Goal: Task Accomplishment & Management: Manage account settings

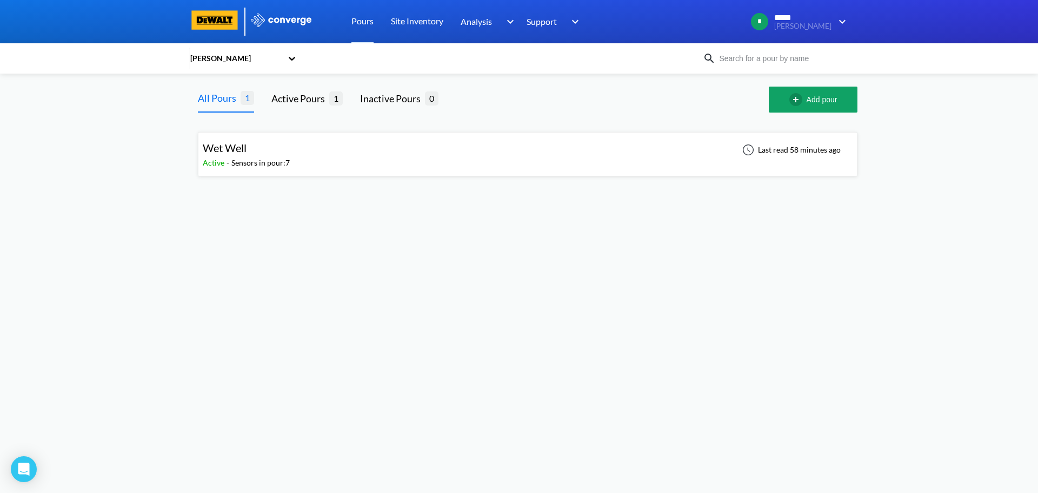
click at [247, 144] on span "Wet Well" at bounding box center [225, 147] width 44 height 13
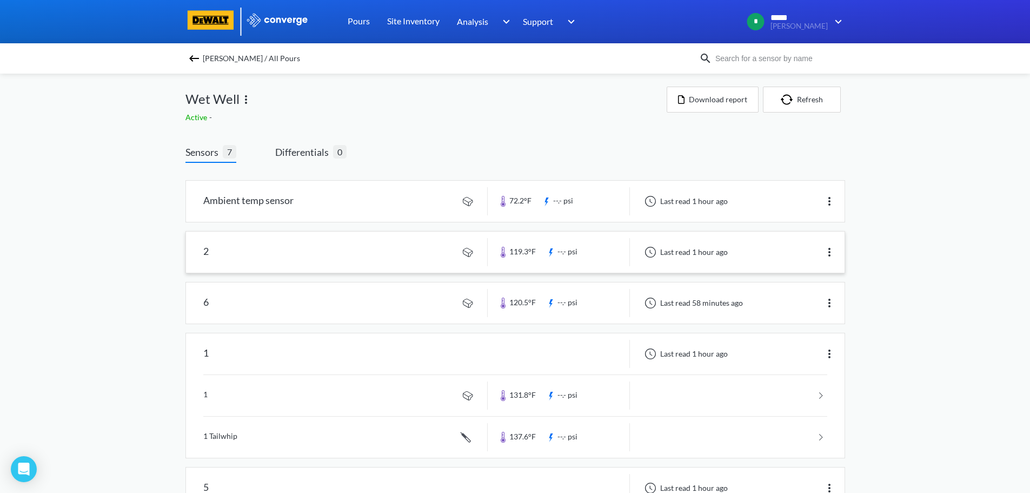
click at [349, 253] on link at bounding box center [515, 251] width 659 height 41
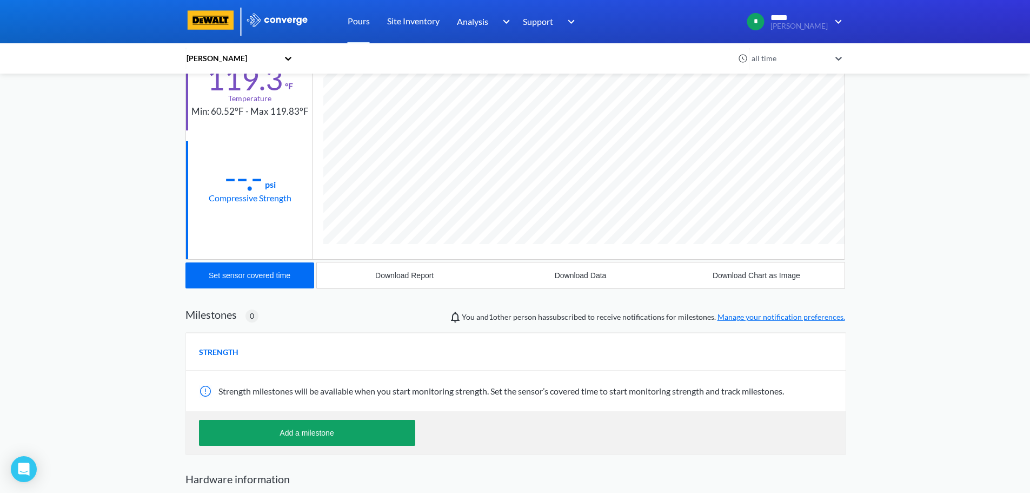
scroll to position [67, 0]
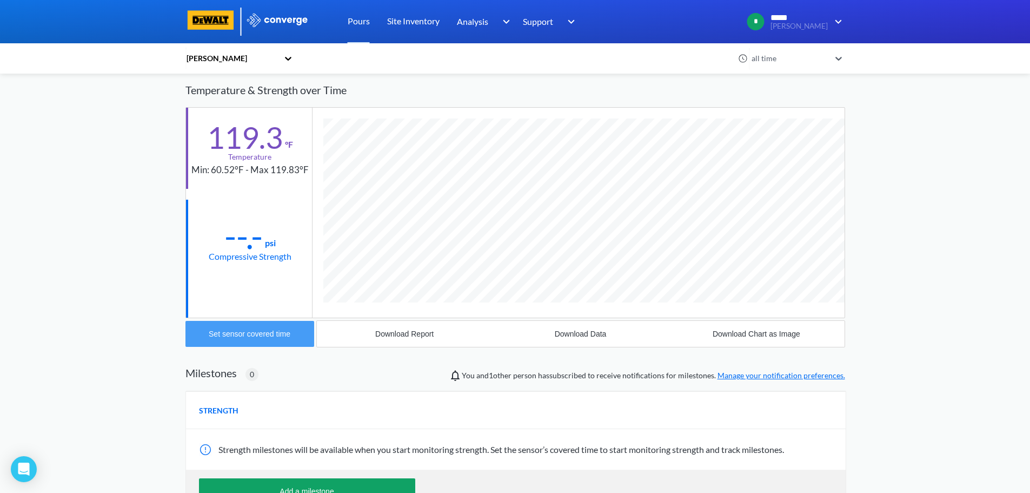
click at [256, 334] on div "Set sensor covered time" at bounding box center [250, 333] width 82 height 9
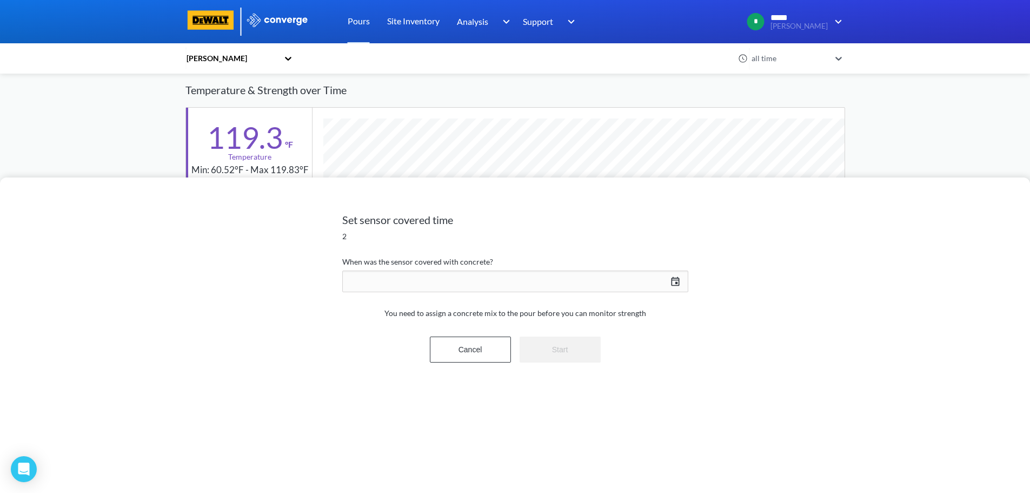
scroll to position [571, 660]
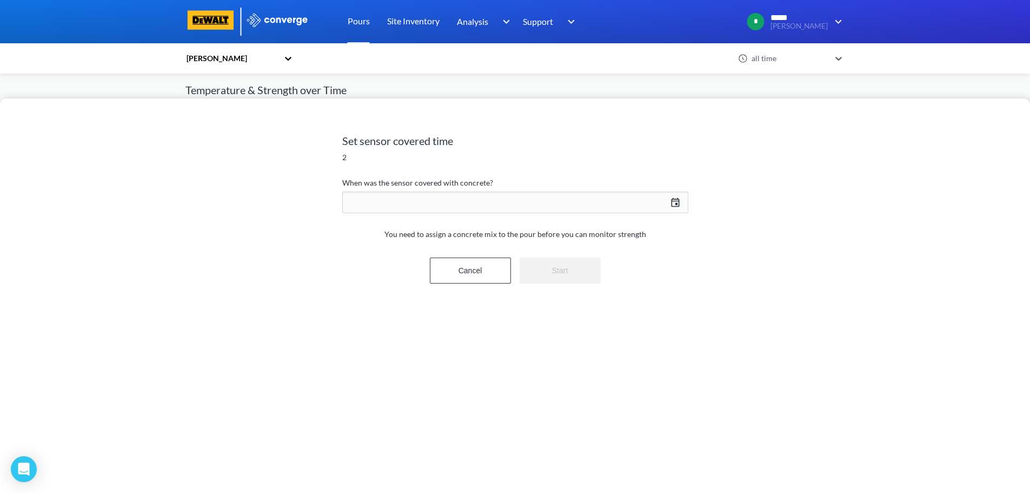
click at [678, 204] on div "[DATE] Press the down arrow key to interact with the calendar and select a date…" at bounding box center [515, 202] width 346 height 26
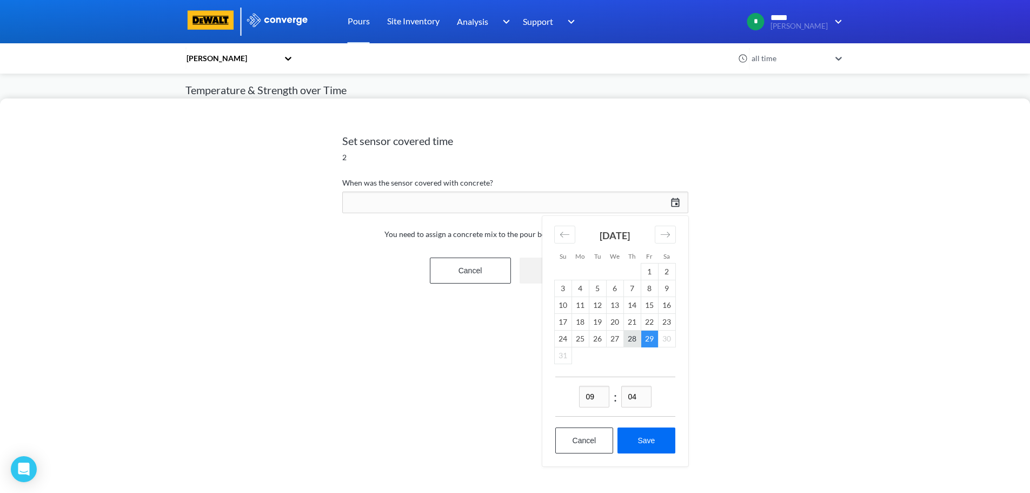
click at [630, 337] on td "28" at bounding box center [631, 338] width 17 height 17
click at [593, 398] on input "09" at bounding box center [594, 397] width 30 height 22
type input "02"
click at [639, 398] on input "04" at bounding box center [636, 397] width 30 height 22
type input "00"
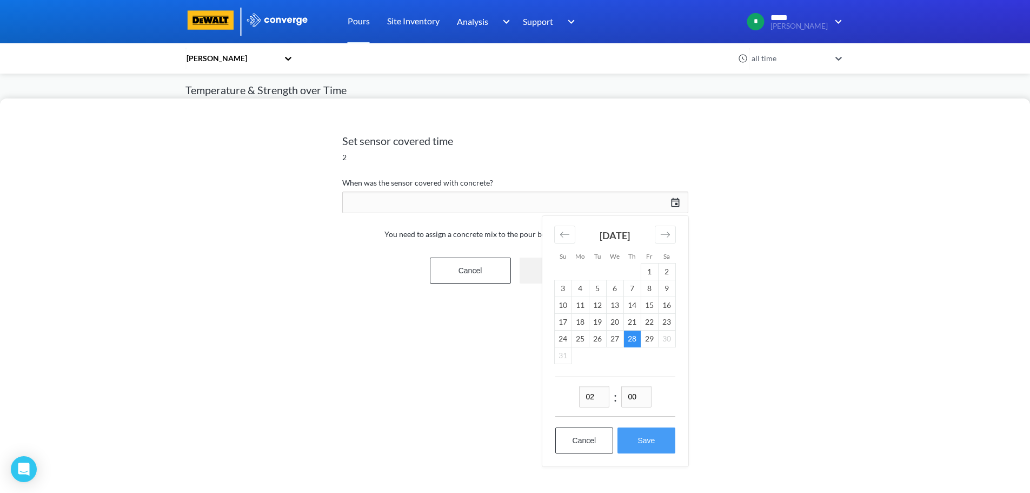
click at [643, 444] on button "Save" at bounding box center [645, 440] width 57 height 26
type input "02:00, 28th of August"
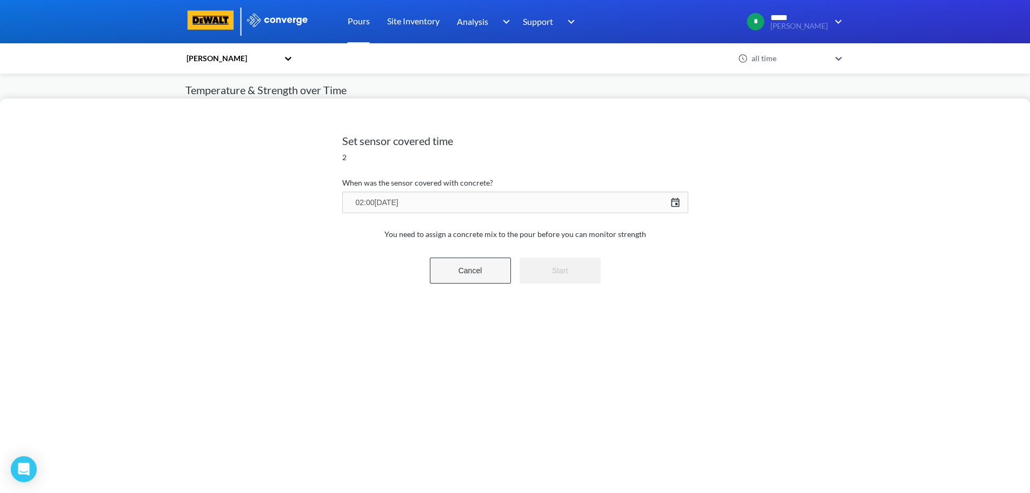
click at [470, 273] on button "Cancel" at bounding box center [470, 270] width 81 height 26
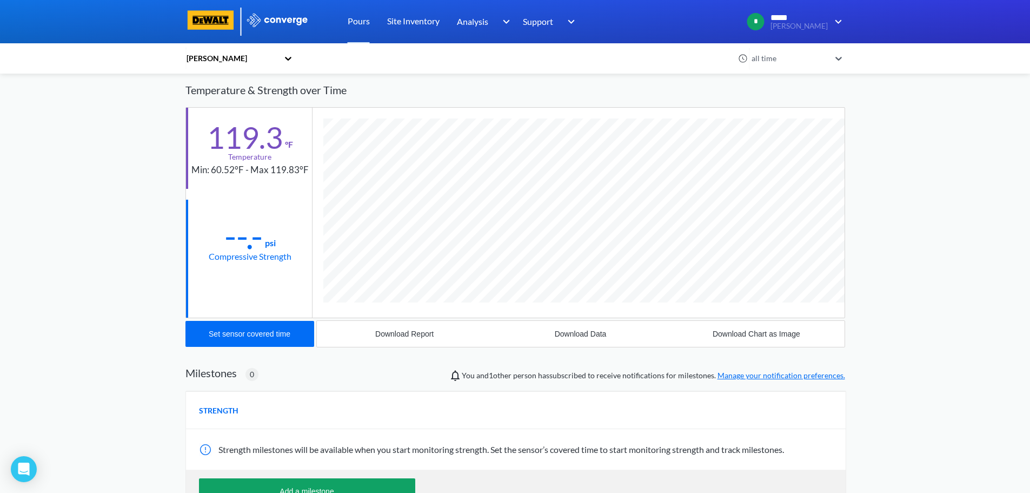
click at [260, 254] on div "Compressive Strength" at bounding box center [250, 256] width 83 height 14
drag, startPoint x: 228, startPoint y: 243, endPoint x: 208, endPoint y: 224, distance: 27.9
click at [227, 242] on div "--.-" at bounding box center [243, 235] width 38 height 27
click at [192, 230] on div "--.- psi Compressive Strength" at bounding box center [249, 240] width 126 height 81
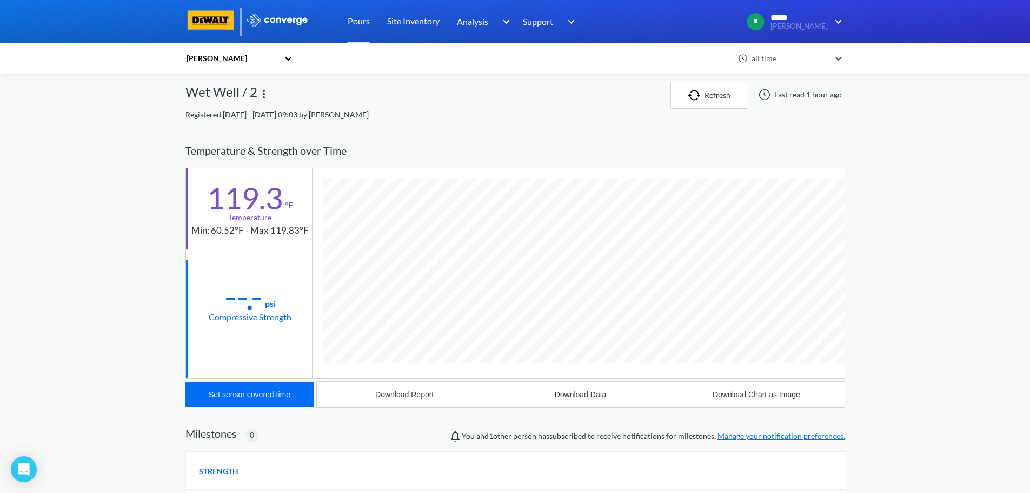
scroll to position [0, 0]
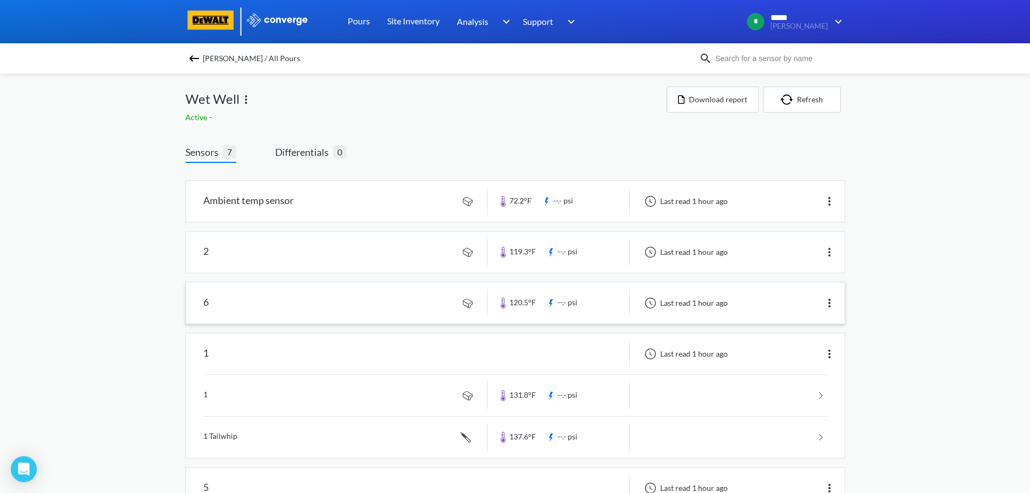
click at [332, 305] on link at bounding box center [515, 302] width 659 height 41
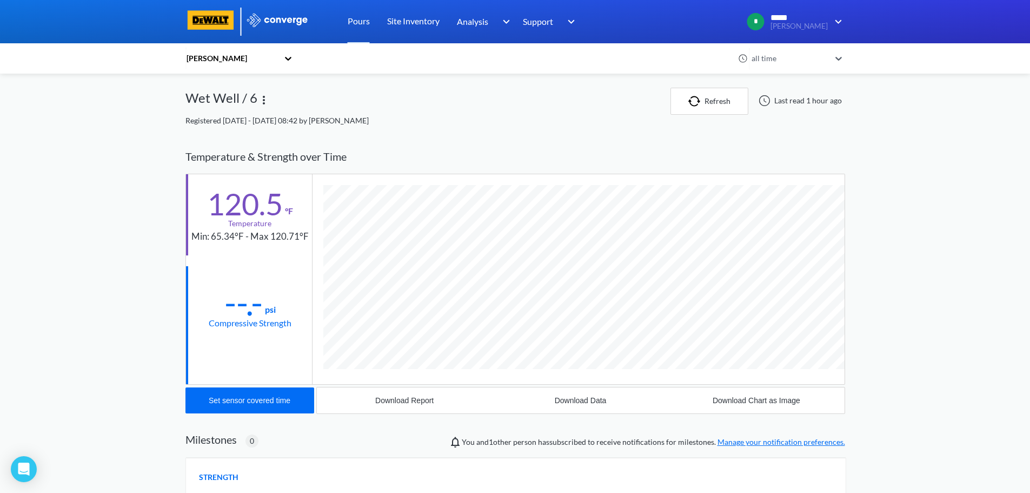
scroll to position [571, 660]
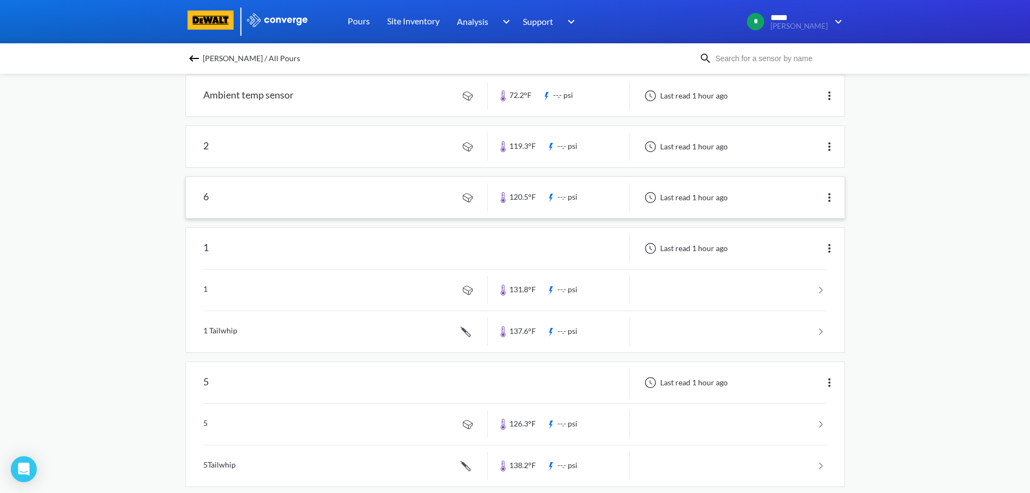
scroll to position [108, 0]
click at [263, 248] on div "1" at bounding box center [337, 245] width 302 height 28
click at [232, 251] on div "1" at bounding box center [337, 245] width 302 height 28
click at [229, 287] on link at bounding box center [515, 287] width 624 height 41
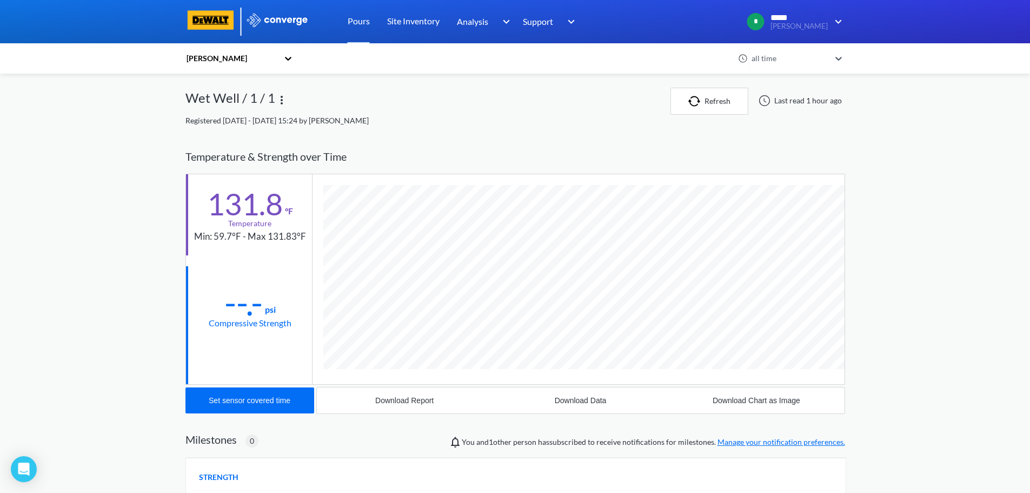
scroll to position [571, 660]
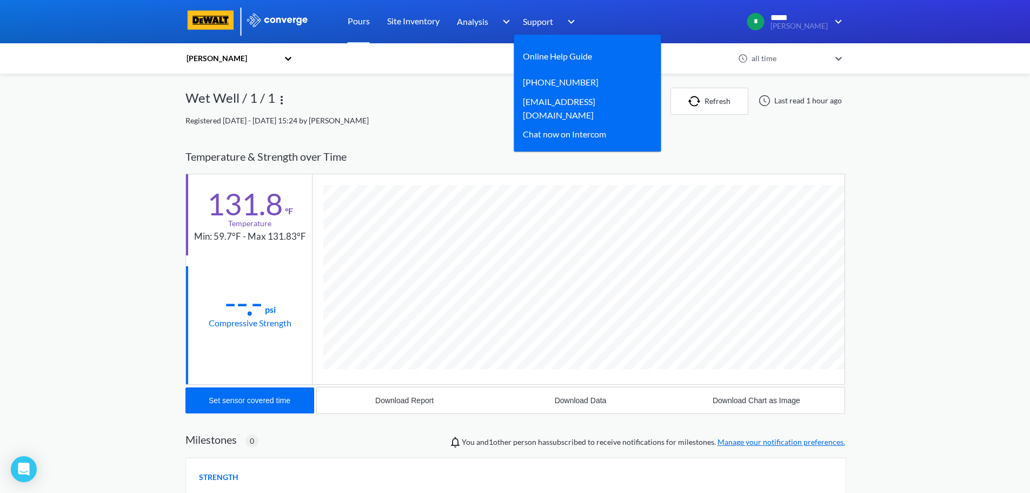
click at [570, 19] on img at bounding box center [569, 21] width 17 height 13
click at [554, 134] on div "Chat now on Intercom" at bounding box center [564, 134] width 83 height 14
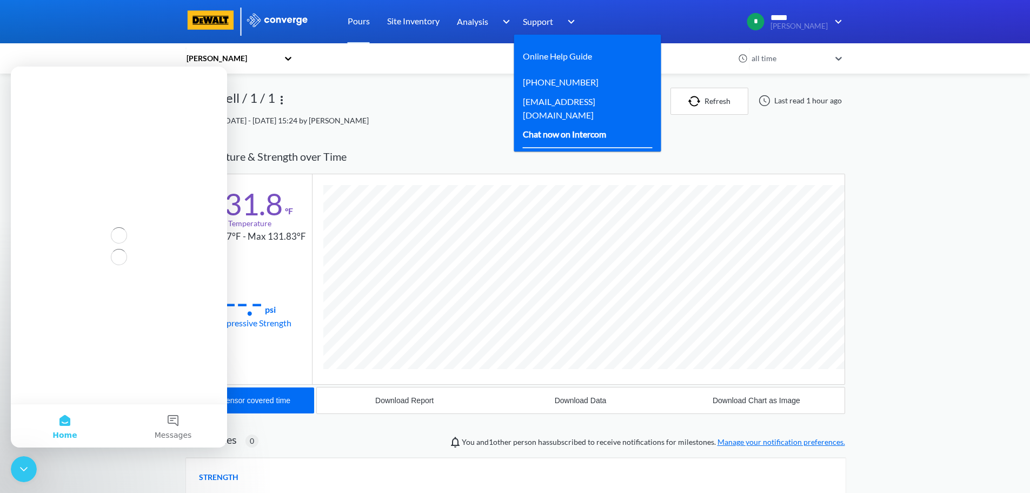
scroll to position [0, 0]
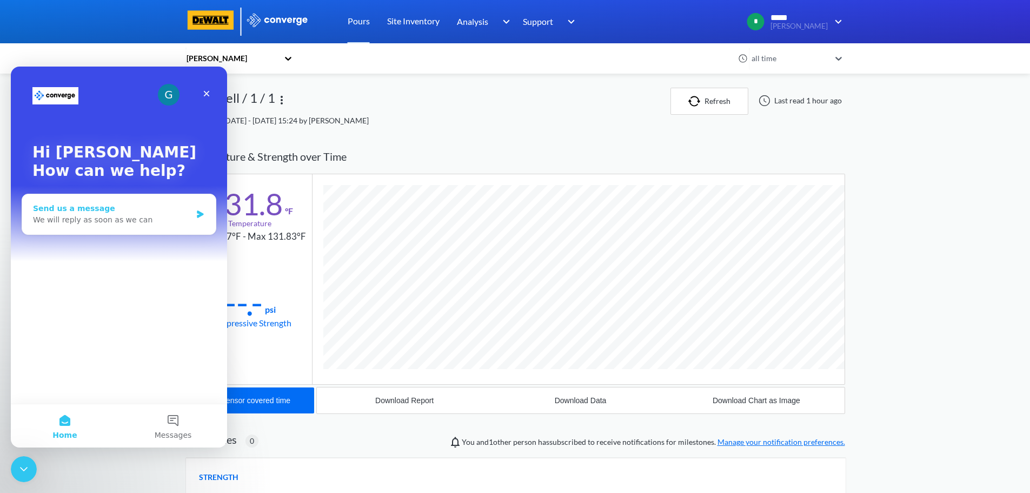
click at [121, 214] on div "We will reply as soon as we can" at bounding box center [112, 219] width 158 height 11
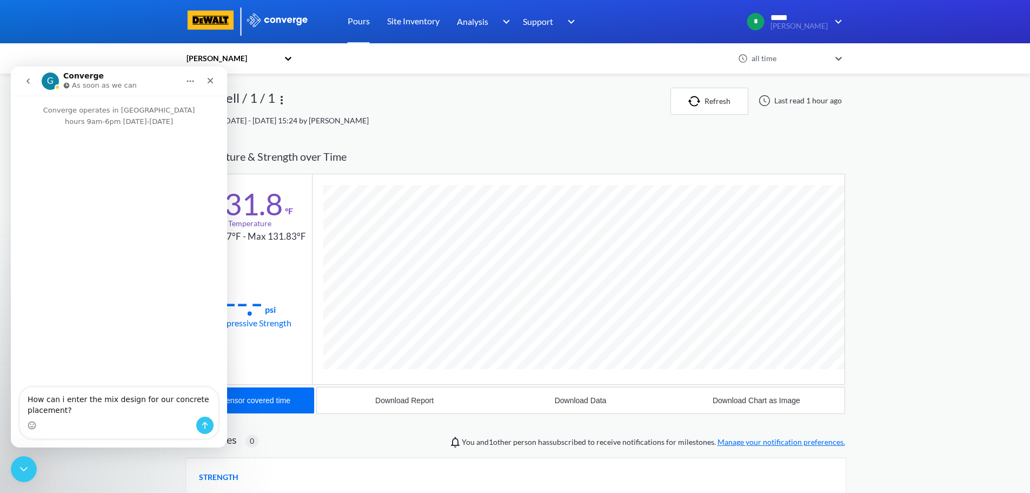
type textarea "How can i enter the mix design for our concrete placement?"
drag, startPoint x: 199, startPoint y: 422, endPoint x: 217, endPoint y: 447, distance: 30.2
click at [206, 435] on div "How can i enter the mix design for our concrete placement? How can i enter the …" at bounding box center [119, 412] width 198 height 51
click at [200, 427] on button "Send a message…" at bounding box center [204, 424] width 17 height 17
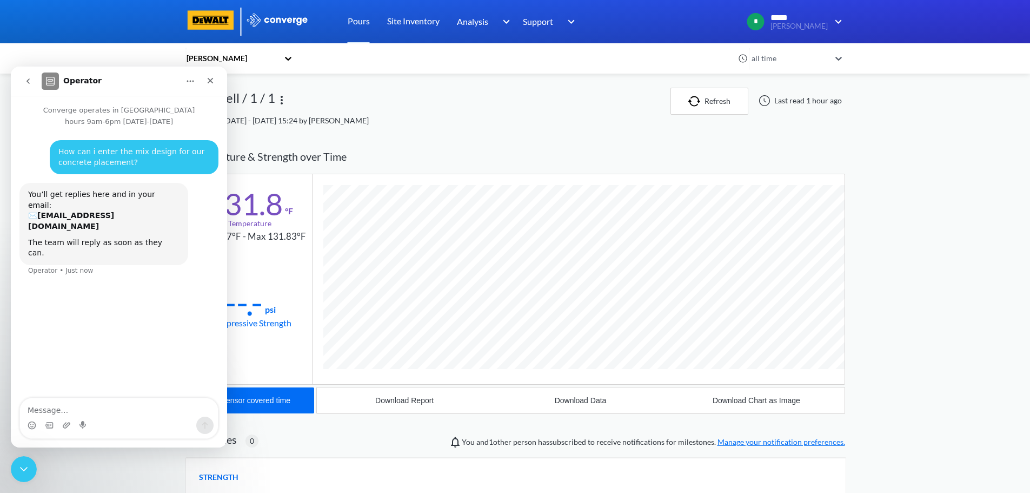
click at [25, 79] on icon "go back" at bounding box center [28, 81] width 9 height 9
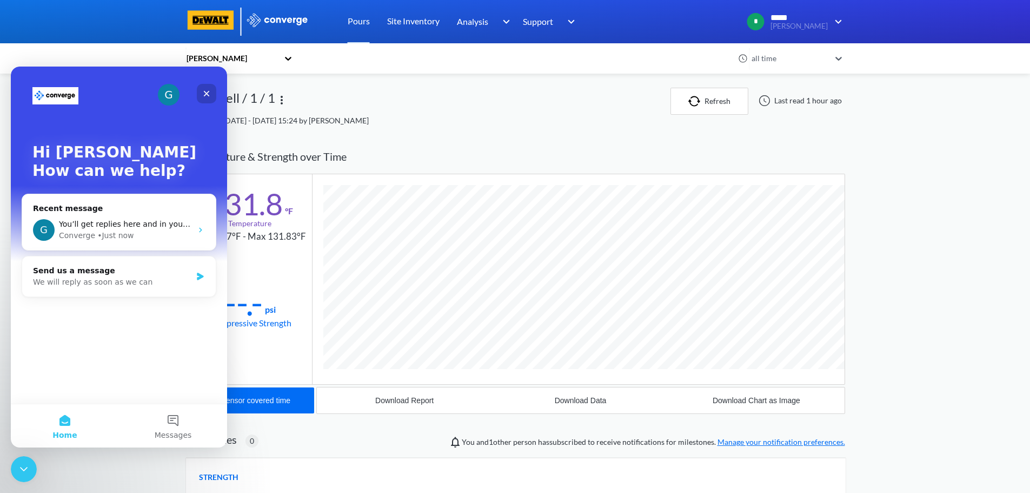
click at [207, 88] on div "Close" at bounding box center [206, 93] width 19 height 19
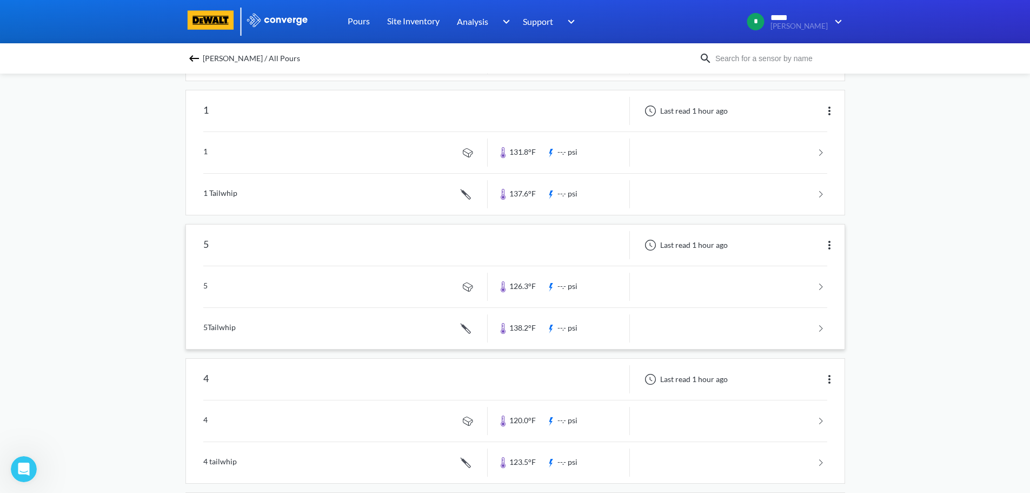
scroll to position [270, 0]
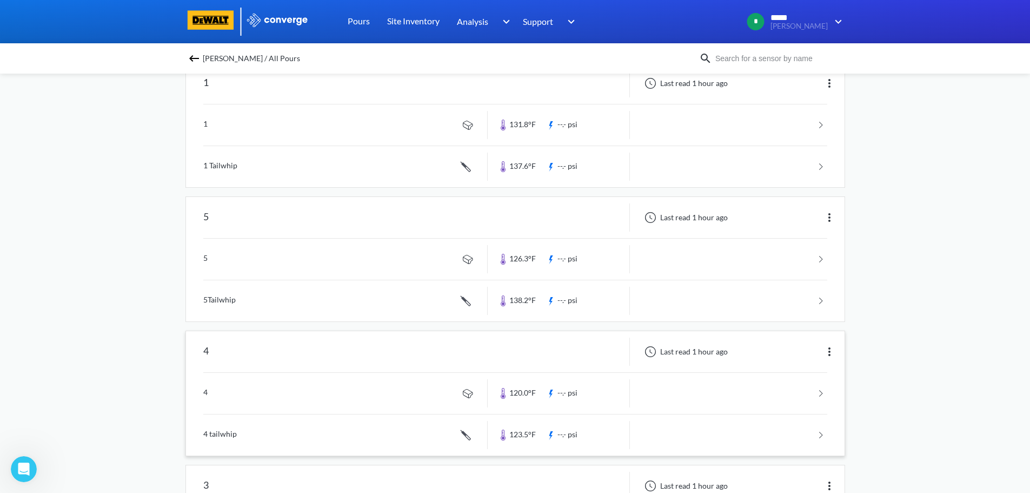
click at [251, 396] on link at bounding box center [515, 393] width 624 height 41
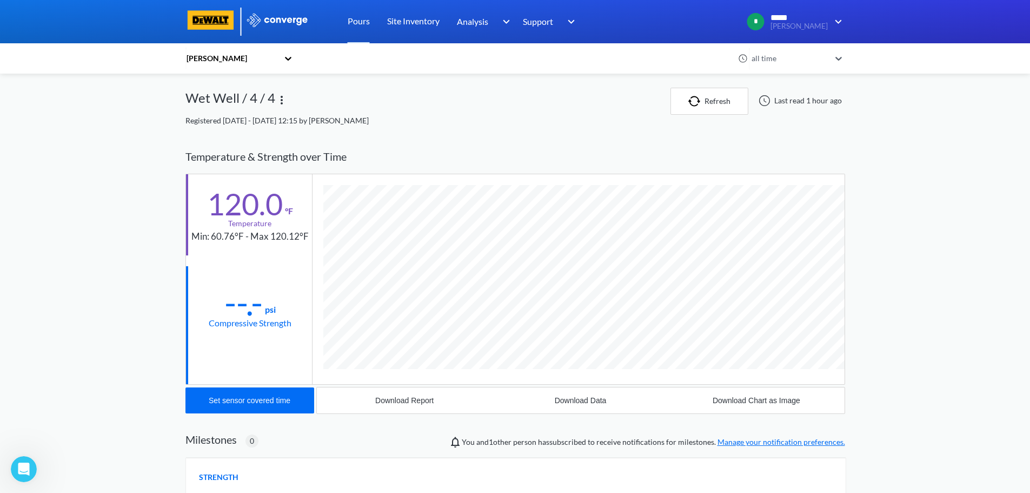
scroll to position [571, 660]
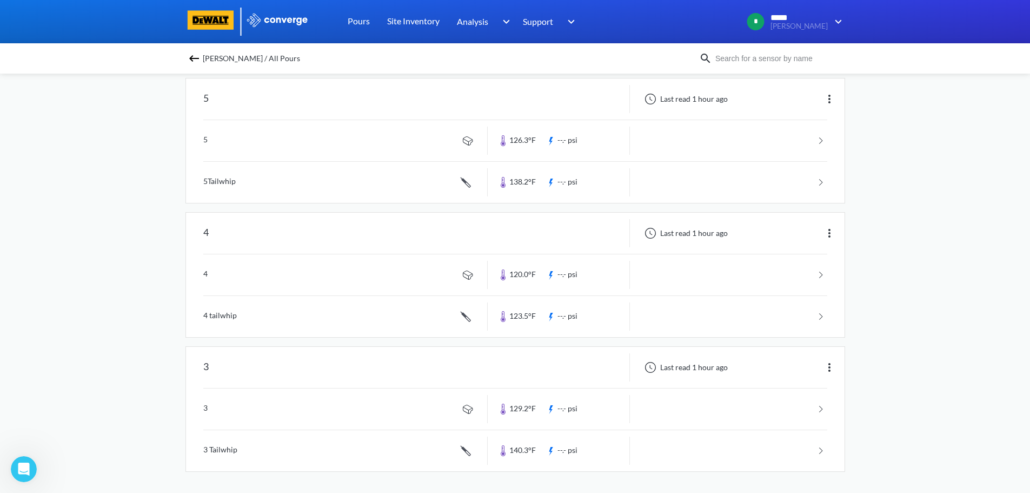
scroll to position [389, 0]
click at [303, 408] on link at bounding box center [515, 408] width 624 height 41
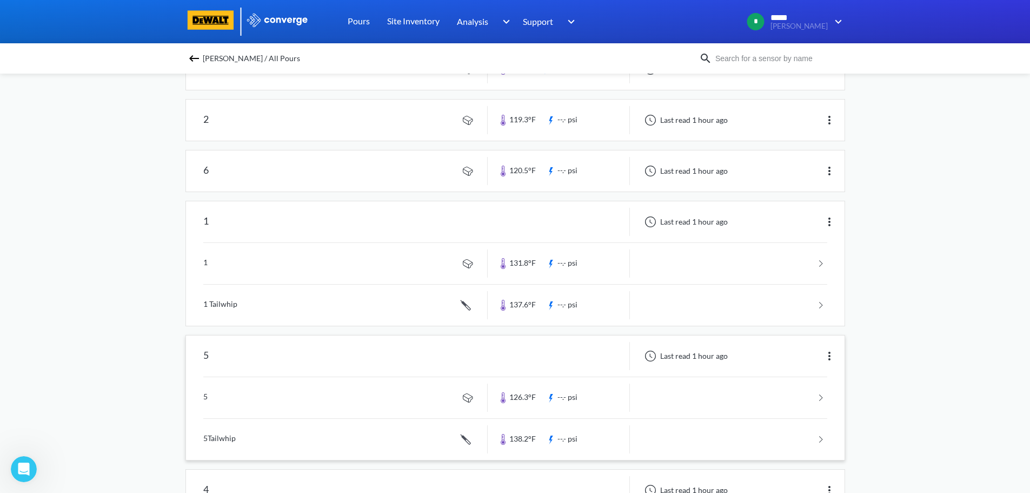
scroll to position [162, 0]
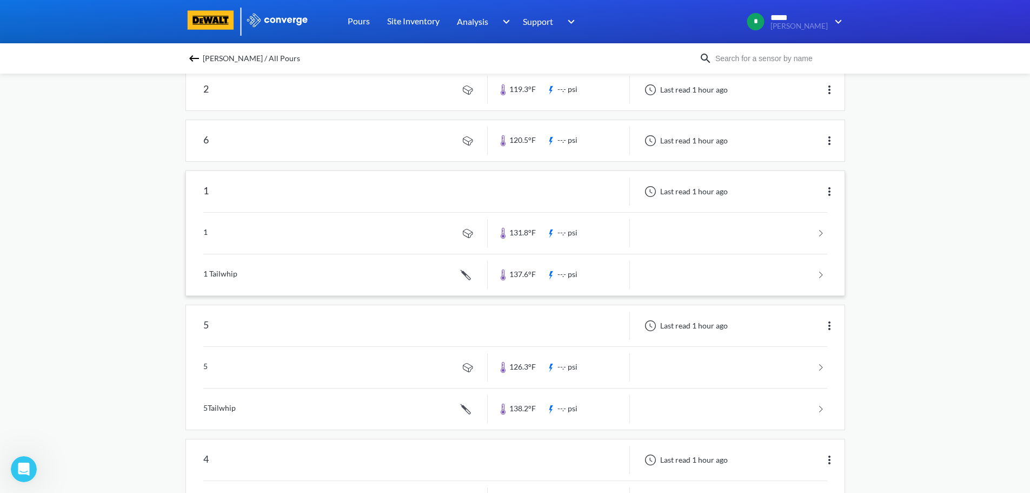
click at [238, 274] on link at bounding box center [515, 274] width 624 height 41
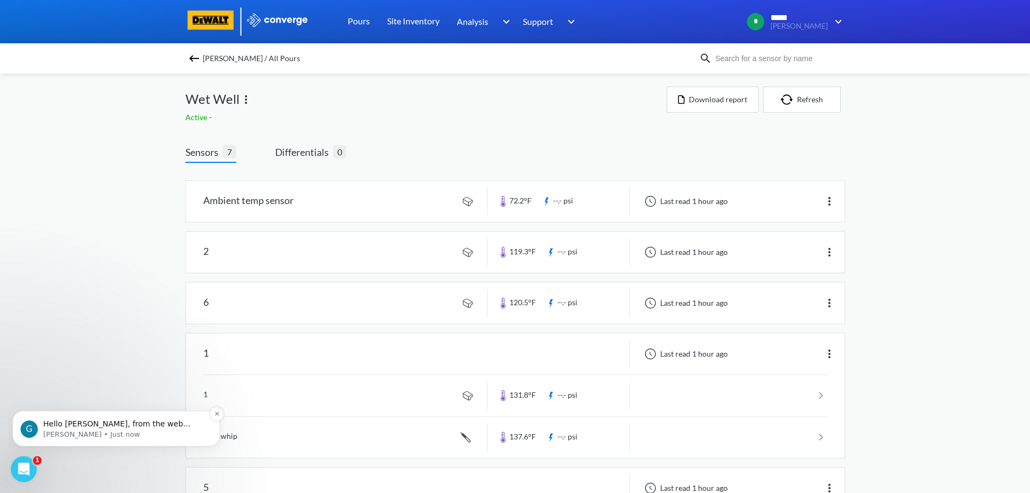
click at [90, 427] on p "Hello Jason, from the web platform you can create a calibration using the 'Mixe…" at bounding box center [124, 424] width 163 height 11
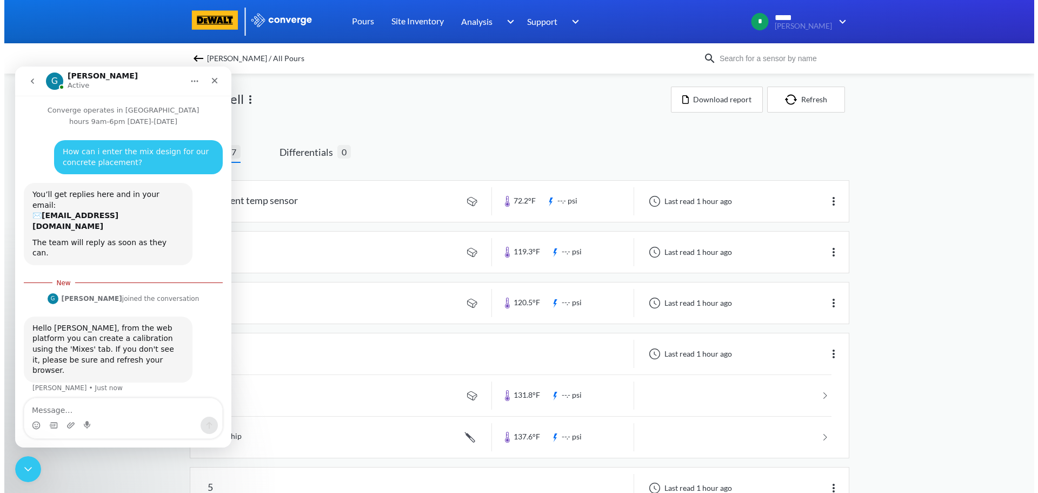
scroll to position [2, 0]
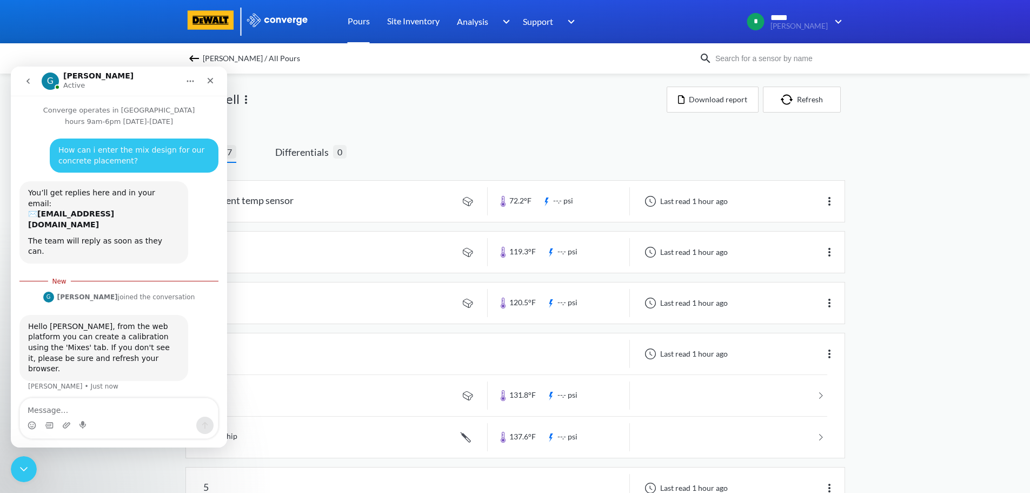
click at [366, 21] on link "Pours" at bounding box center [359, 21] width 22 height 43
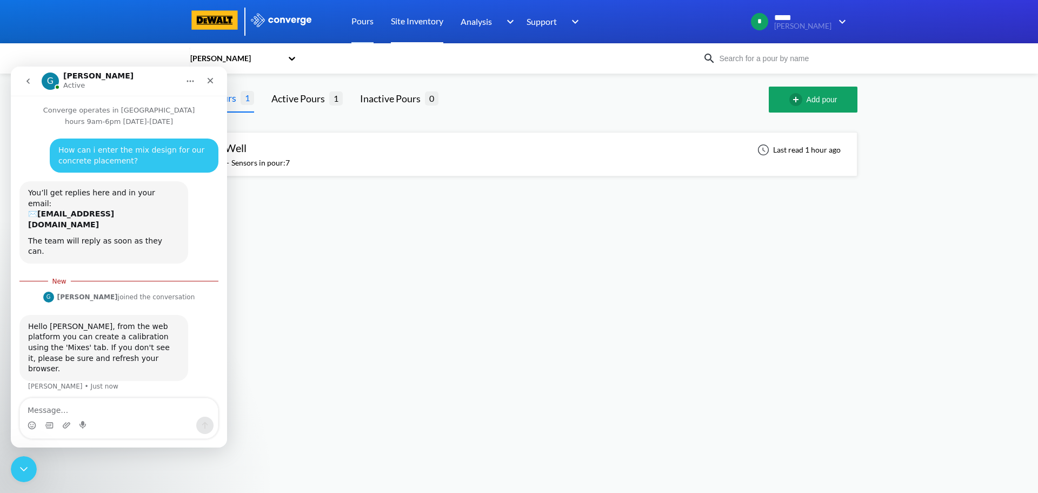
click at [420, 23] on link "Site Inventory" at bounding box center [417, 21] width 52 height 43
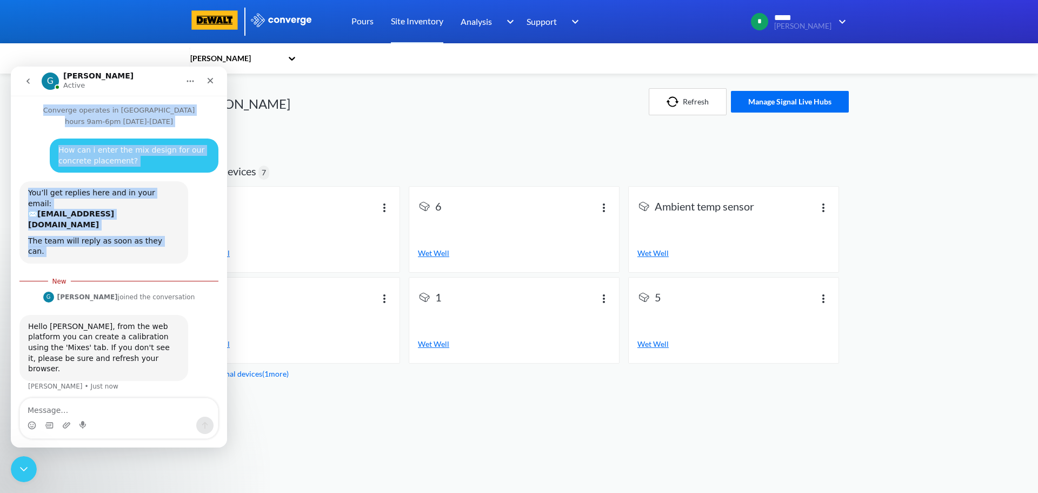
drag, startPoint x: 145, startPoint y: 76, endPoint x: 360, endPoint y: 223, distance: 260.5
click at [227, 223] on html "G Greg Active Converge operates in UK hours 9am-6pm Monday-Friday How can i ent…" at bounding box center [119, 257] width 216 height 381
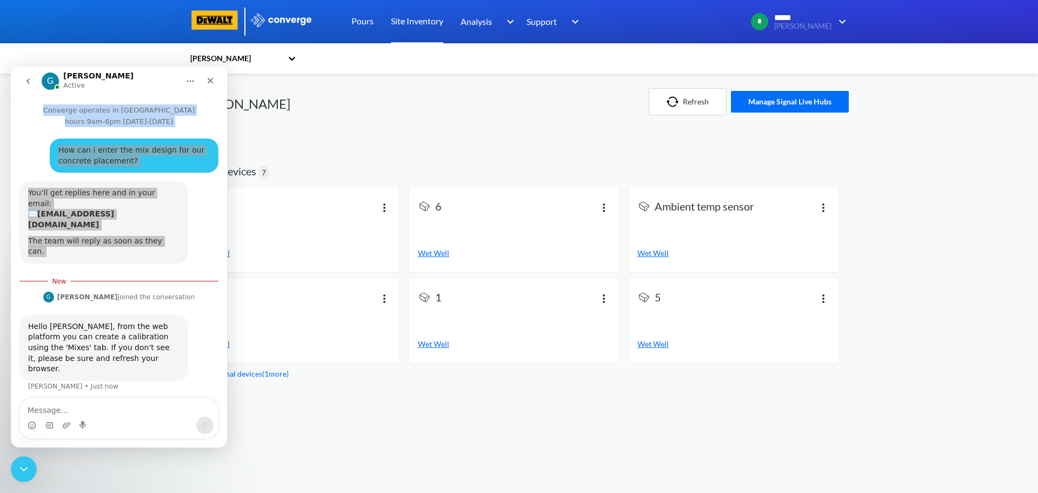
click at [126, 18] on div at bounding box center [519, 21] width 1038 height 43
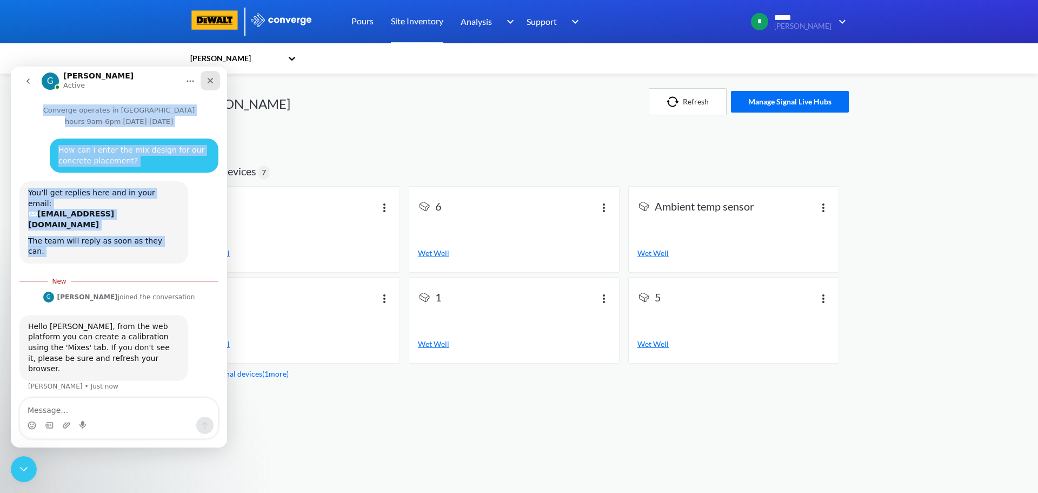
drag, startPoint x: 211, startPoint y: 77, endPoint x: 223, endPoint y: 144, distance: 68.0
click at [211, 77] on icon "Close" at bounding box center [210, 80] width 9 height 9
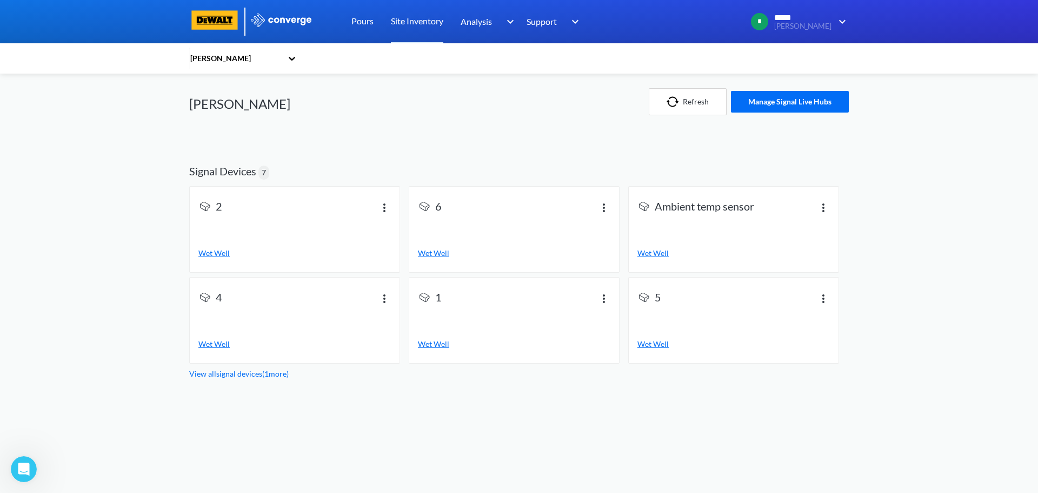
click at [278, 17] on img at bounding box center [281, 20] width 63 height 14
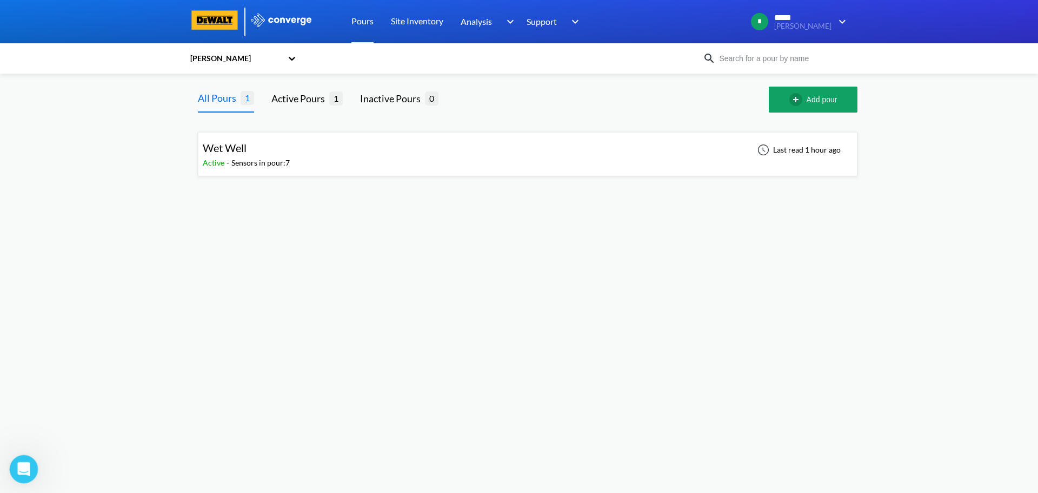
click at [29, 466] on icon "Open Intercom Messenger" at bounding box center [23, 468] width 18 height 18
click at [542, 20] on link "Mixes" at bounding box center [538, 21] width 23 height 43
click at [309, 161] on div "Wet Well Active - Sensors in pour: 7 Last read 1 hour ago" at bounding box center [528, 154] width 650 height 35
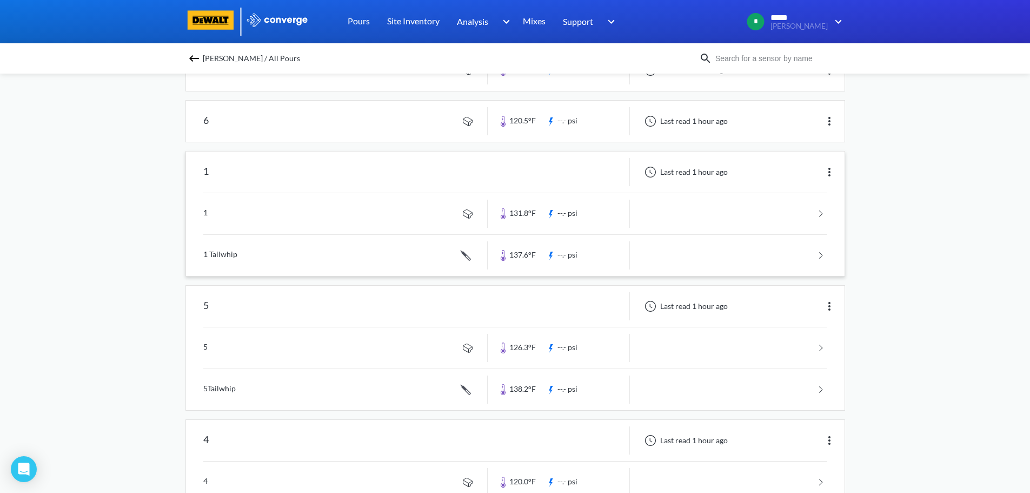
scroll to position [162, 0]
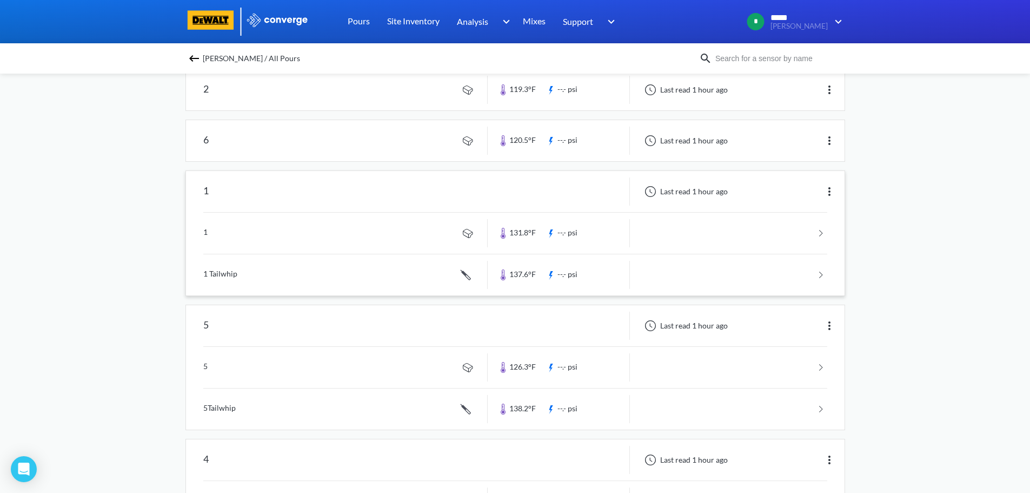
click at [277, 234] on link at bounding box center [515, 232] width 624 height 41
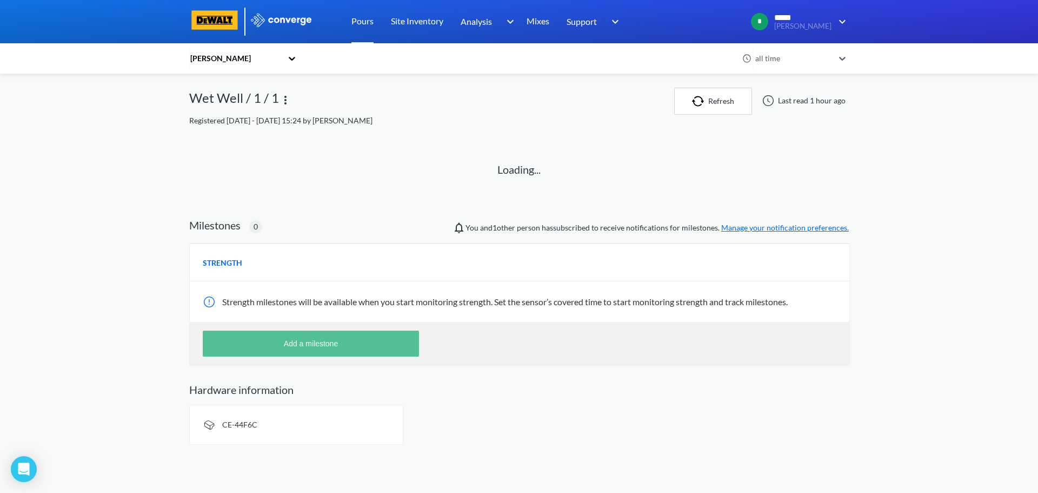
click at [311, 338] on div "Hazeltine all time Wet Well / 1 / 1 Refresh Last read 1 hour ago Registered 3 d…" at bounding box center [519, 266] width 660 height 357
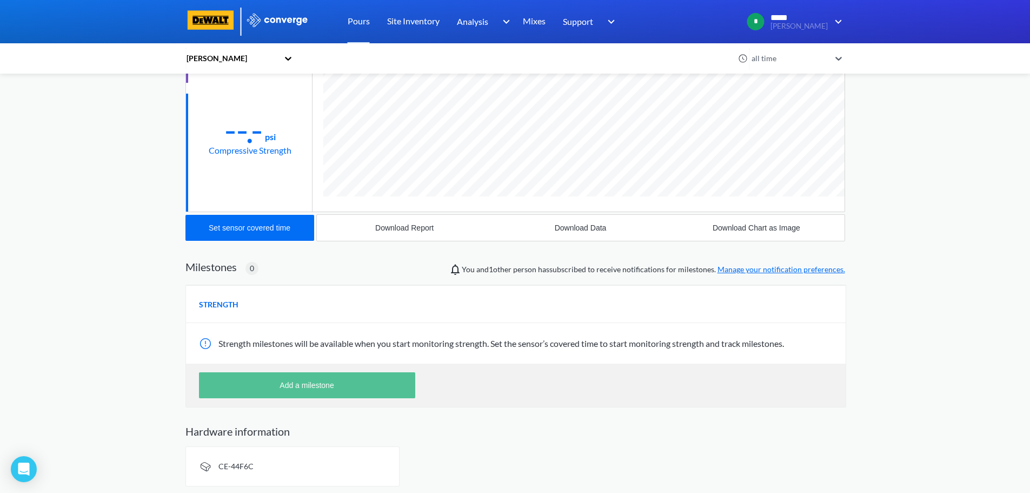
scroll to position [175, 0]
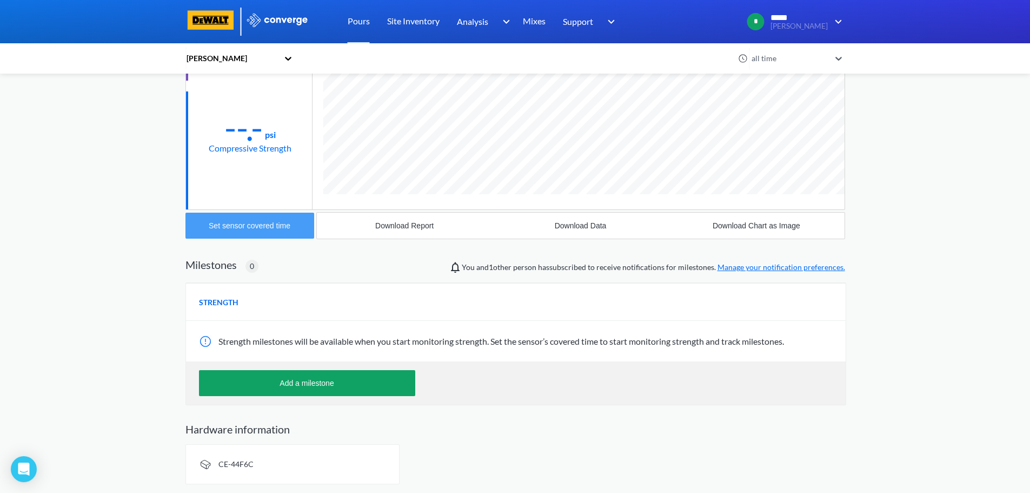
click at [264, 225] on div "Set sensor covered time" at bounding box center [250, 225] width 82 height 9
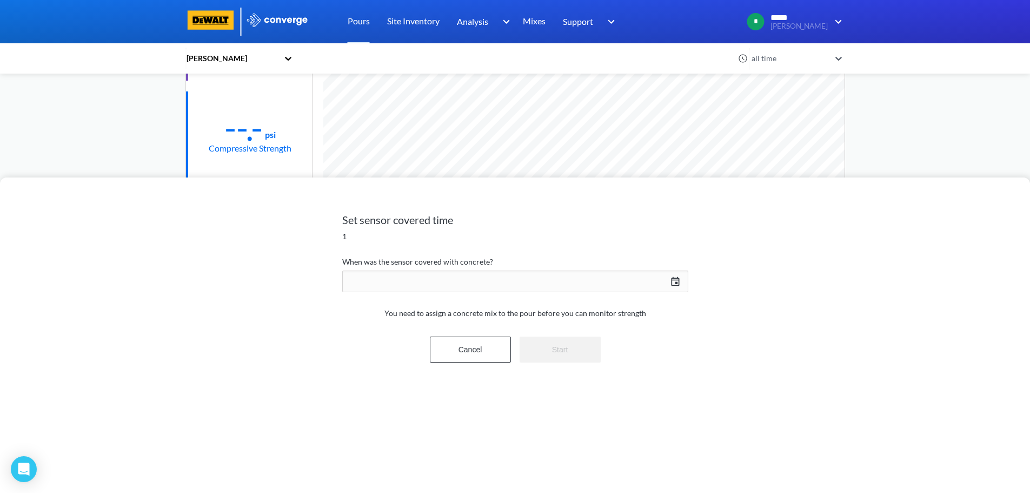
scroll to position [571, 660]
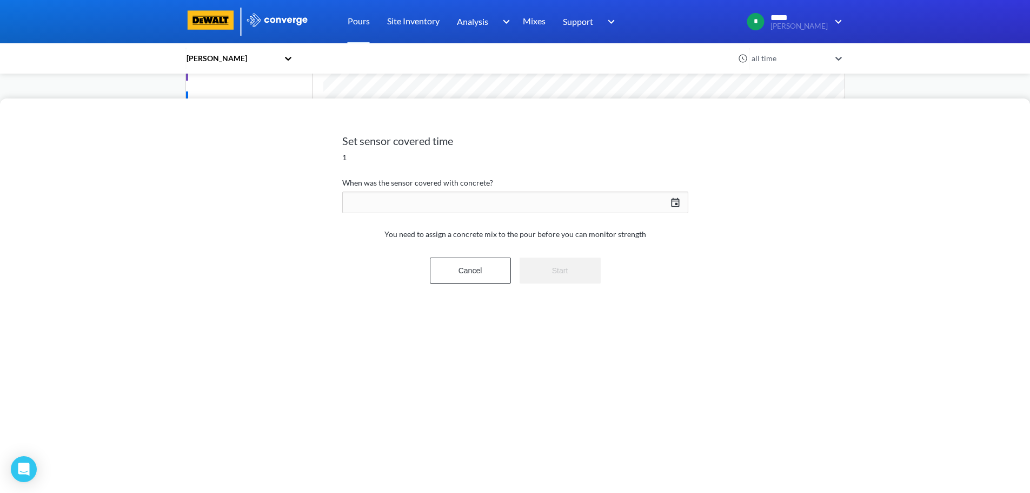
click at [678, 204] on div "[DATE] Press the down arrow key to interact with the calendar and select a date…" at bounding box center [515, 202] width 346 height 26
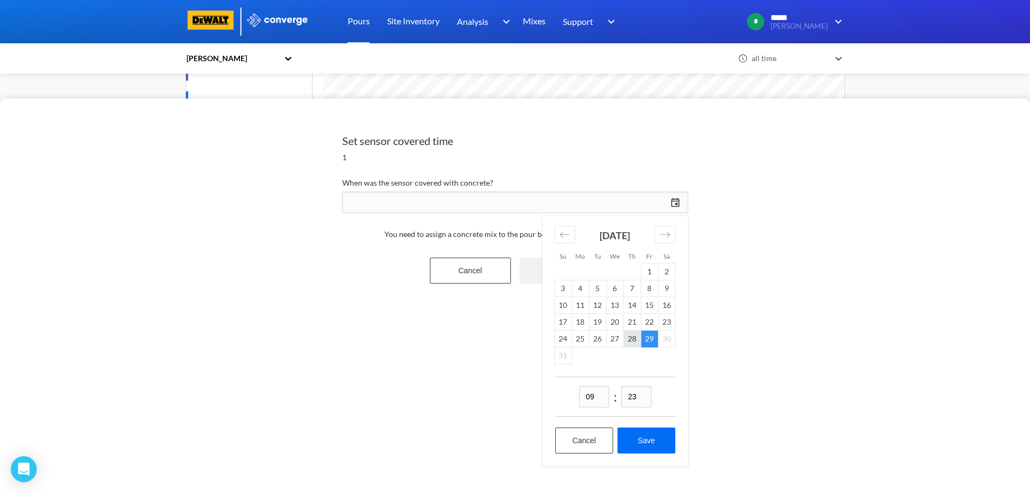
click at [634, 340] on td "28" at bounding box center [631, 338] width 17 height 17
click at [593, 399] on input "09" at bounding box center [594, 397] width 30 height 22
type input "02"
click at [639, 396] on input "23" at bounding box center [636, 397] width 30 height 22
type input "00"
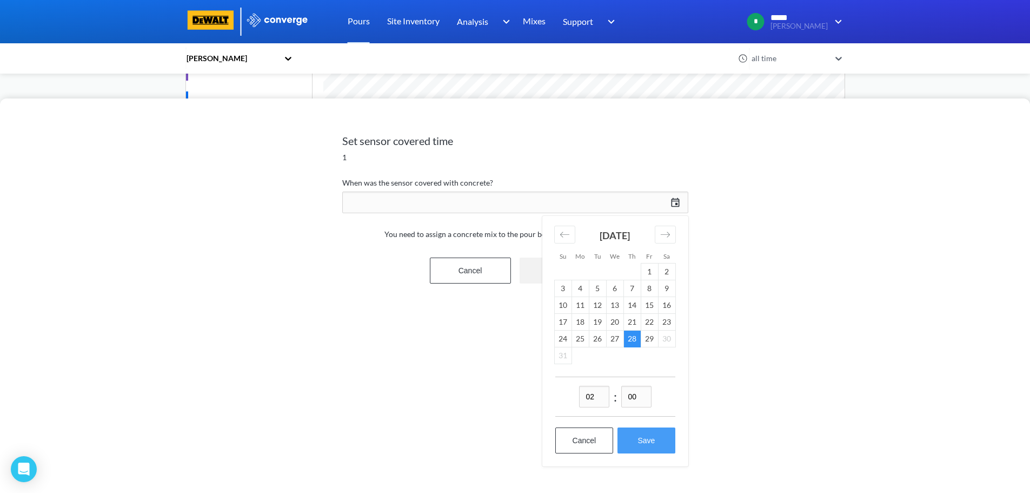
click at [636, 433] on button "Save" at bounding box center [645, 440] width 57 height 26
type input "02:00[DATE]"
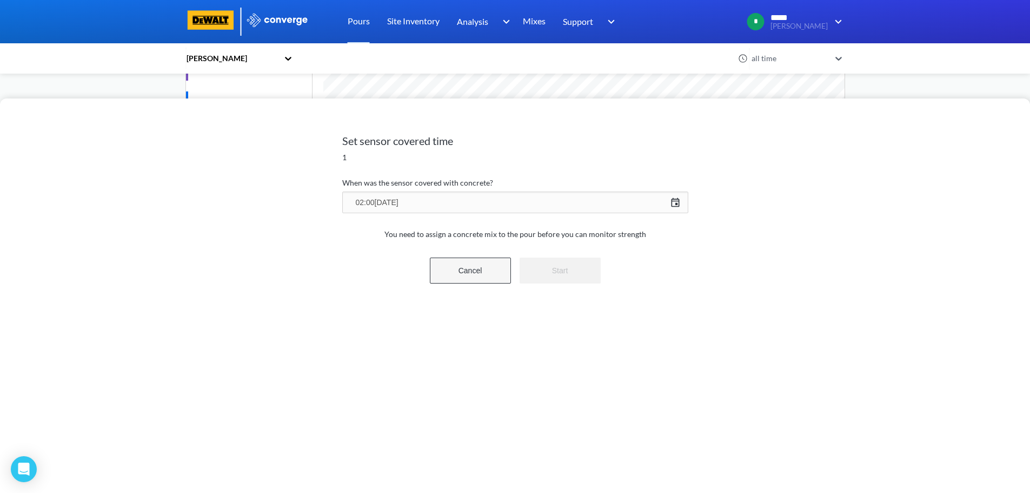
click at [480, 272] on button "Cancel" at bounding box center [470, 270] width 81 height 26
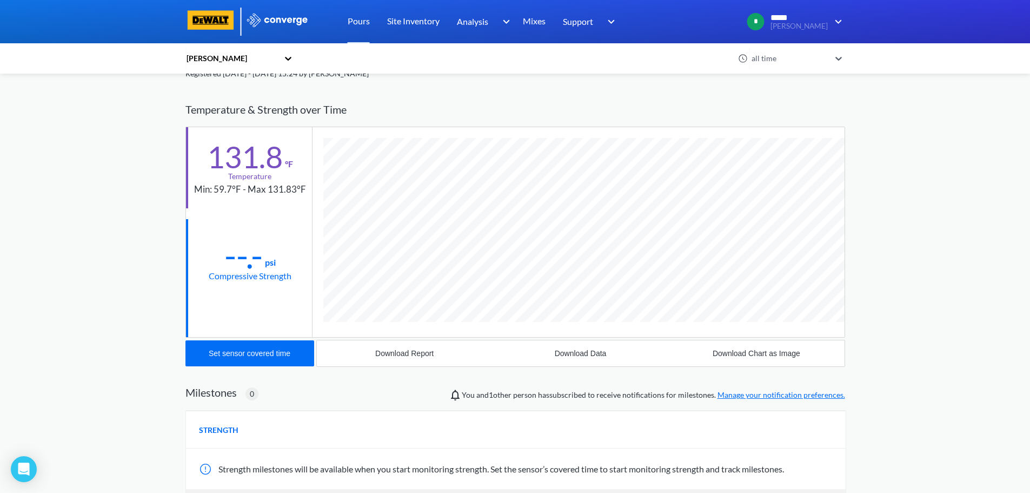
scroll to position [0, 0]
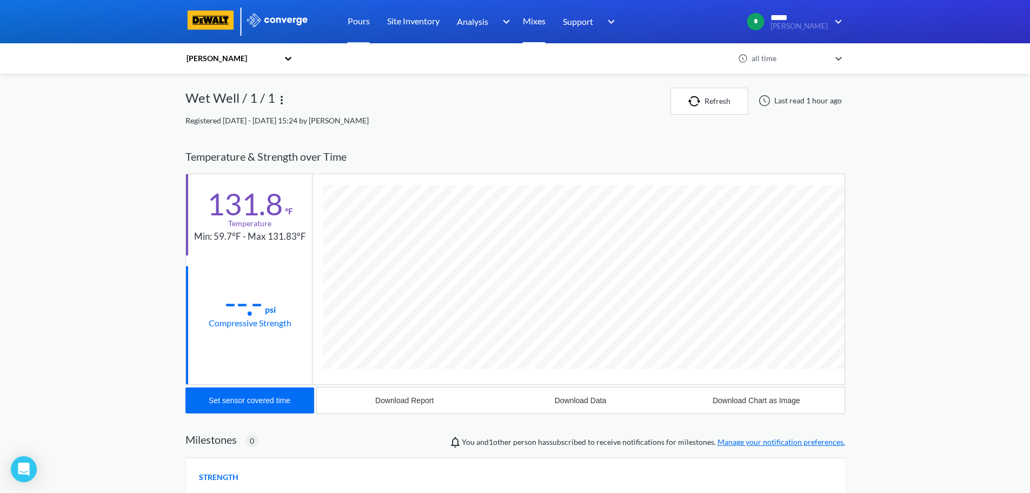
click at [536, 24] on link "Mixes" at bounding box center [534, 21] width 23 height 43
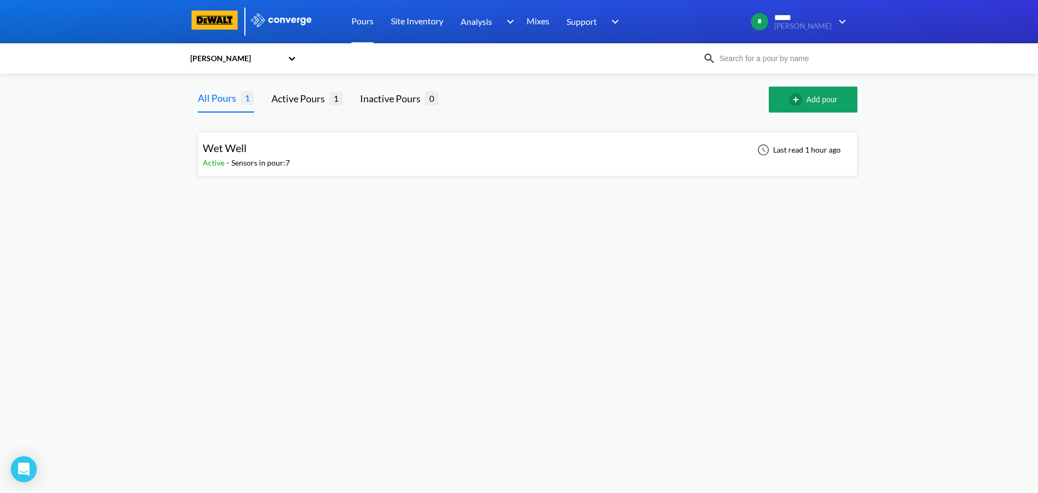
click at [260, 154] on div "Wet Well" at bounding box center [246, 148] width 87 height 17
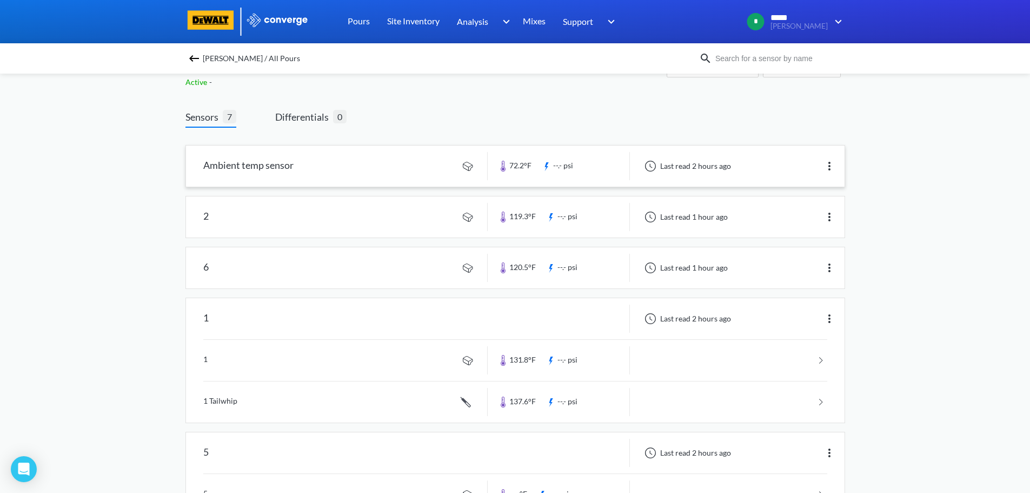
scroll to position [54, 0]
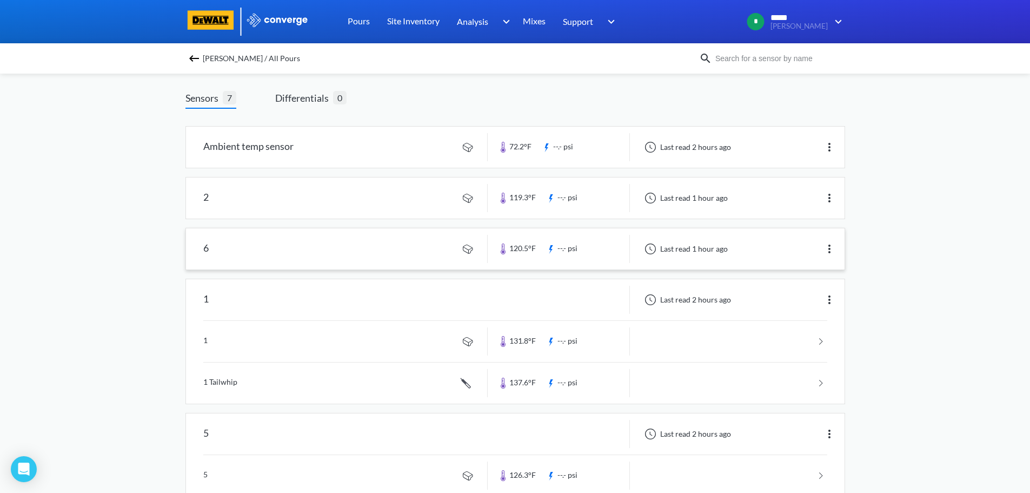
click at [329, 249] on link at bounding box center [515, 248] width 659 height 41
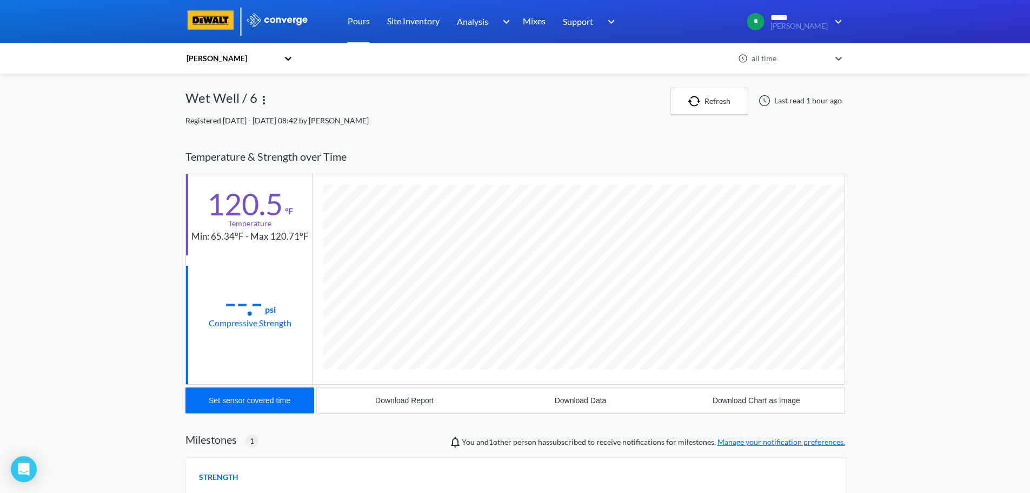
scroll to position [108, 0]
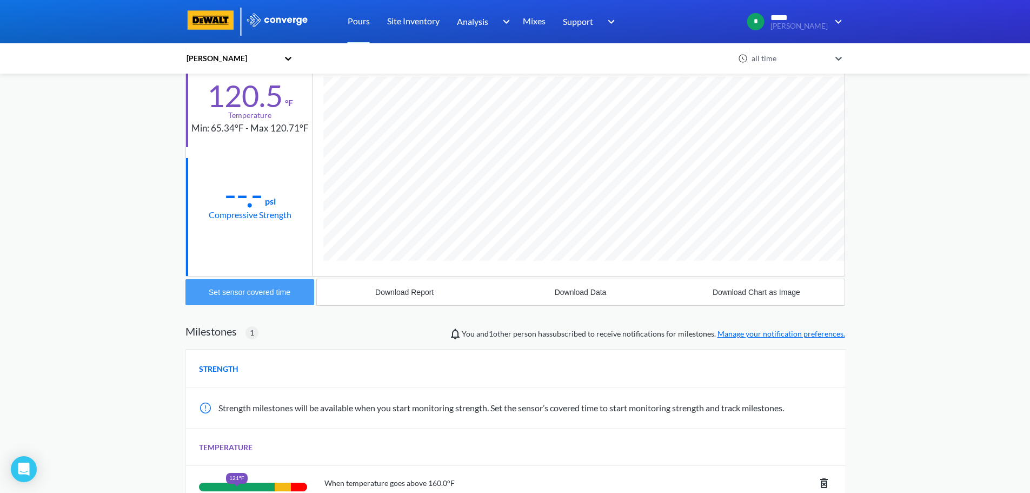
click at [258, 289] on div "Set sensor covered time" at bounding box center [250, 292] width 82 height 9
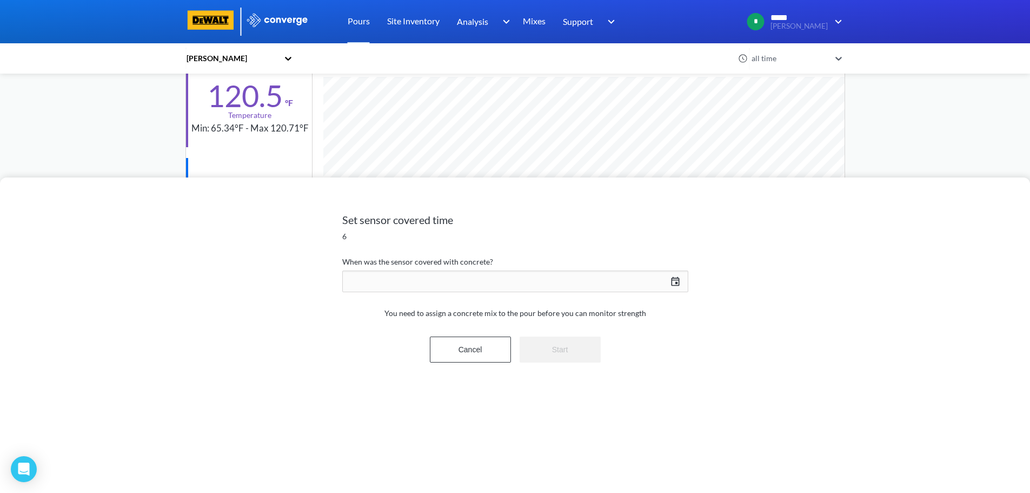
scroll to position [643, 660]
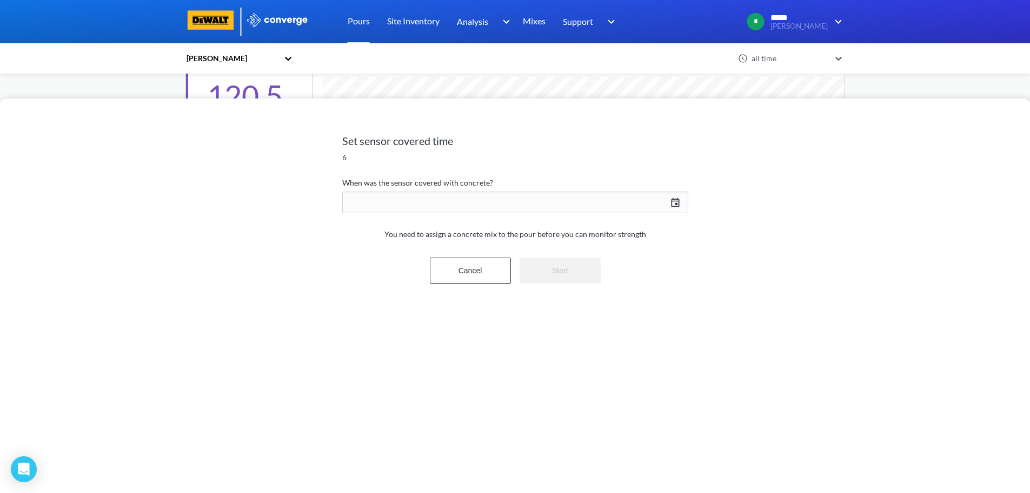
click at [674, 204] on div "[DATE] Press the down arrow key to interact with the calendar and select a date…" at bounding box center [515, 202] width 346 height 26
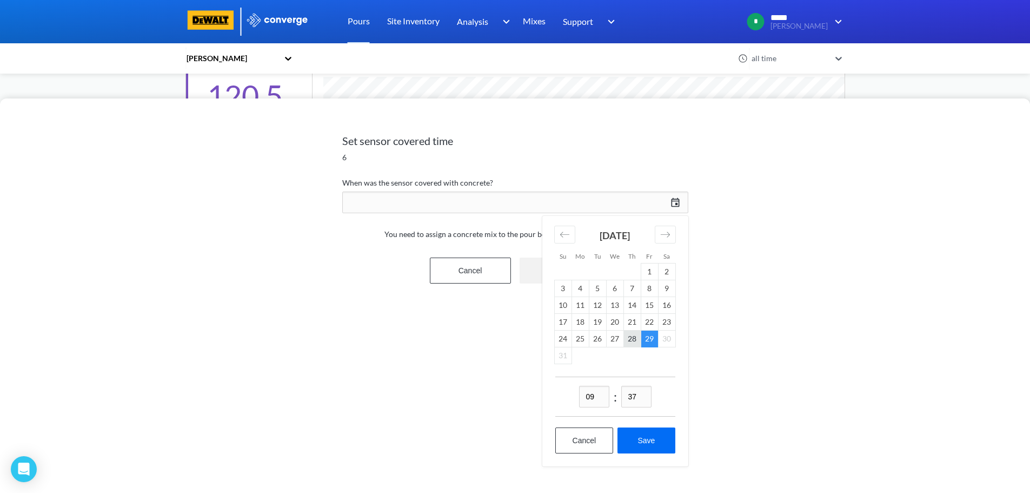
click at [631, 340] on td "28" at bounding box center [631, 338] width 17 height 17
click at [592, 397] on input "09" at bounding box center [594, 397] width 30 height 22
type input "02"
click at [638, 397] on input "37" at bounding box center [636, 397] width 30 height 22
type input "00"
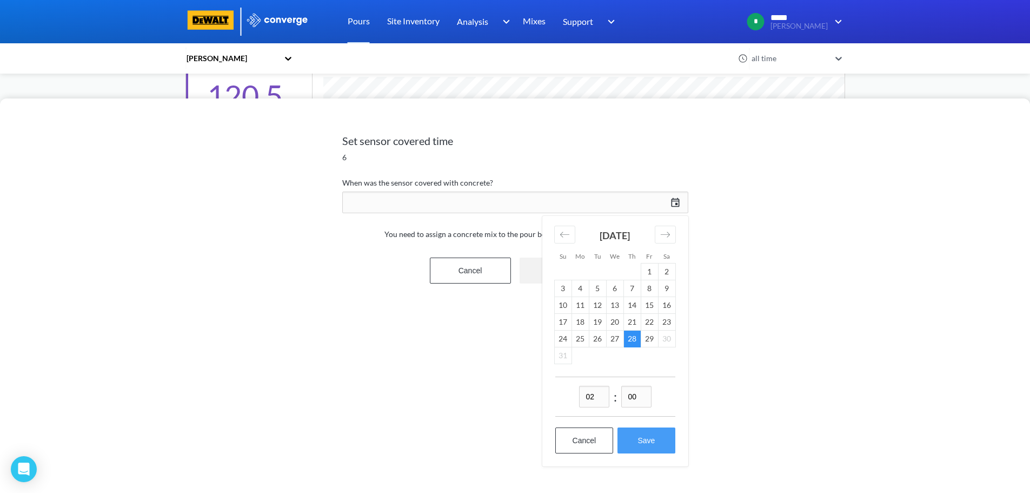
click at [650, 438] on button "Save" at bounding box center [645, 440] width 57 height 26
type input "02:00[DATE]"
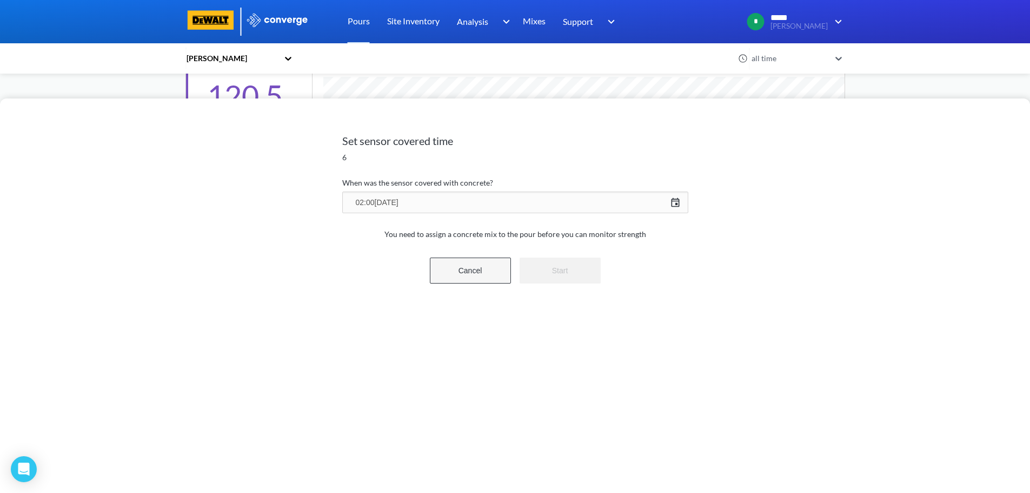
click at [476, 270] on button "Cancel" at bounding box center [470, 270] width 81 height 26
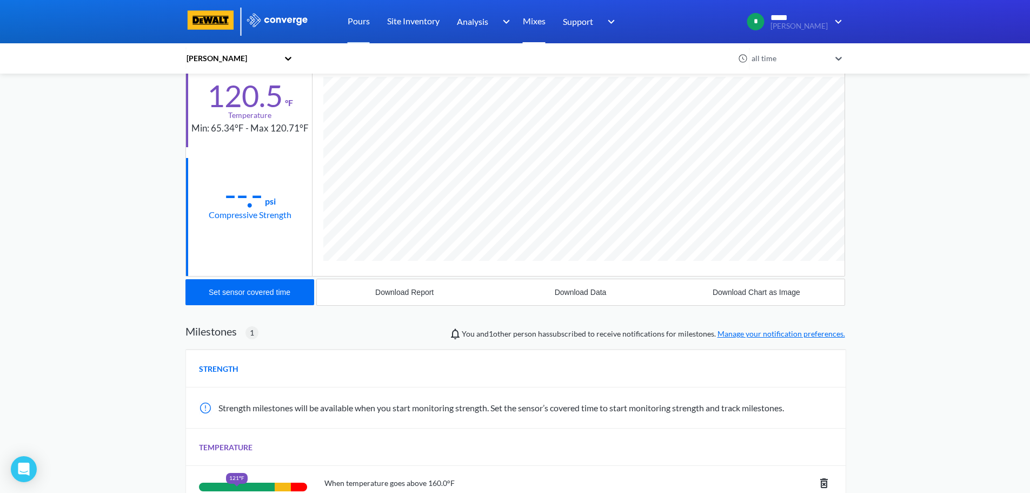
click at [535, 19] on link "Mixes" at bounding box center [534, 21] width 23 height 43
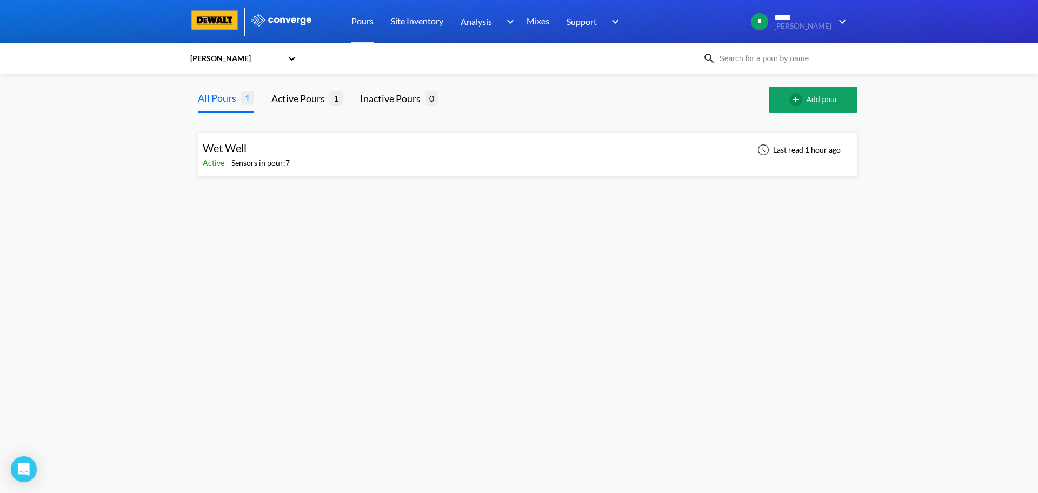
click at [276, 155] on div "Wet Well" at bounding box center [246, 148] width 87 height 17
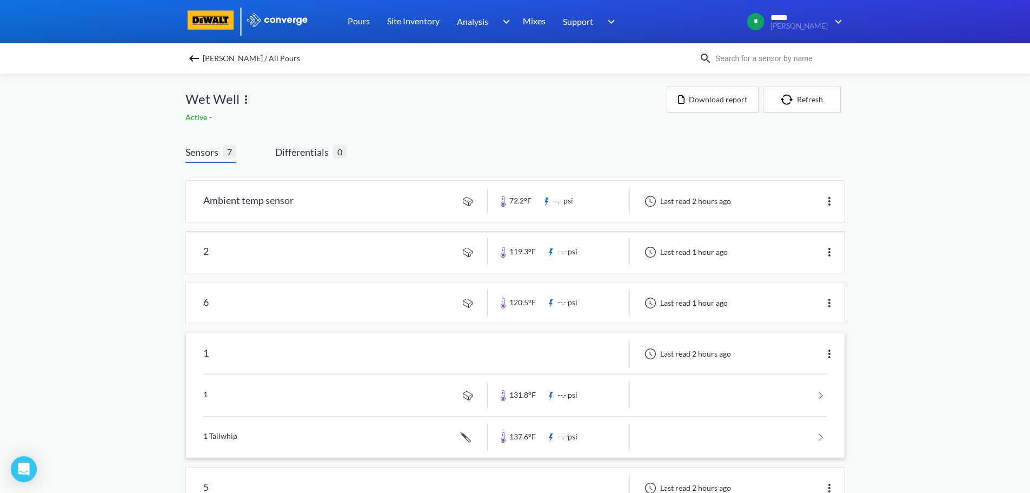
click at [824, 397] on link at bounding box center [515, 395] width 624 height 41
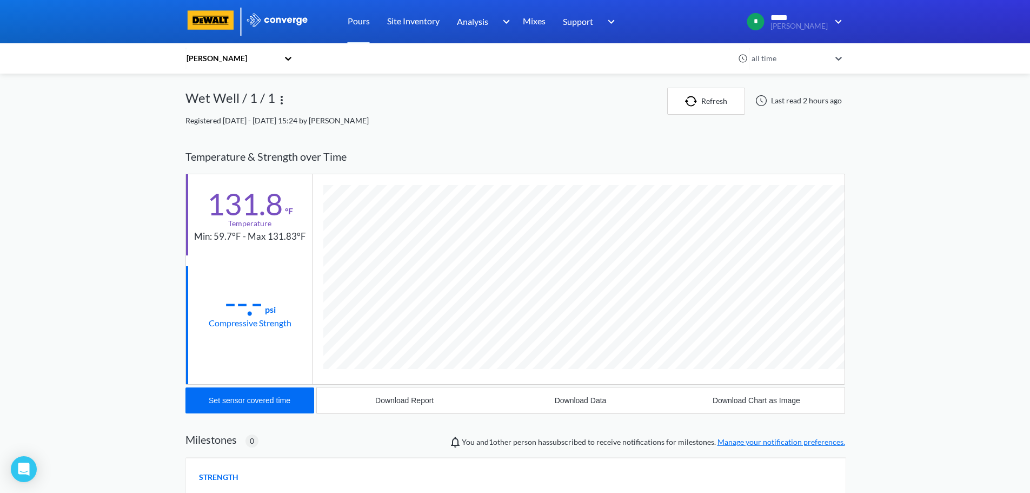
scroll to position [571, 660]
click at [788, 276] on div "Temperature & Strength over Time 131.8 °F Temperature Min: 59.7°F - Max 131.83°…" at bounding box center [515, 277] width 660 height 274
click at [889, 375] on div "MENU Hazeltine Pours Site Inventory Analysis BIM Mixes Support Online Help Guid…" at bounding box center [515, 333] width 1030 height 667
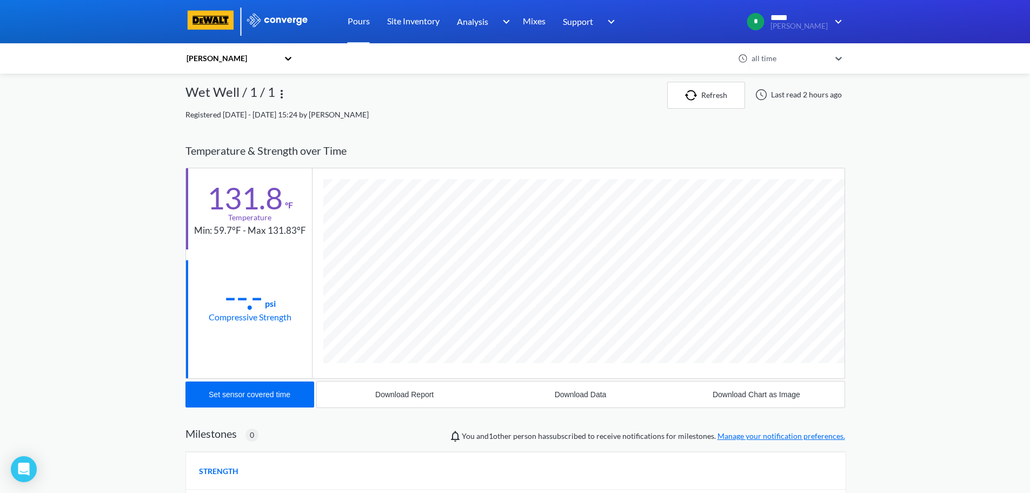
scroll to position [0, 0]
